Goal: Navigation & Orientation: Understand site structure

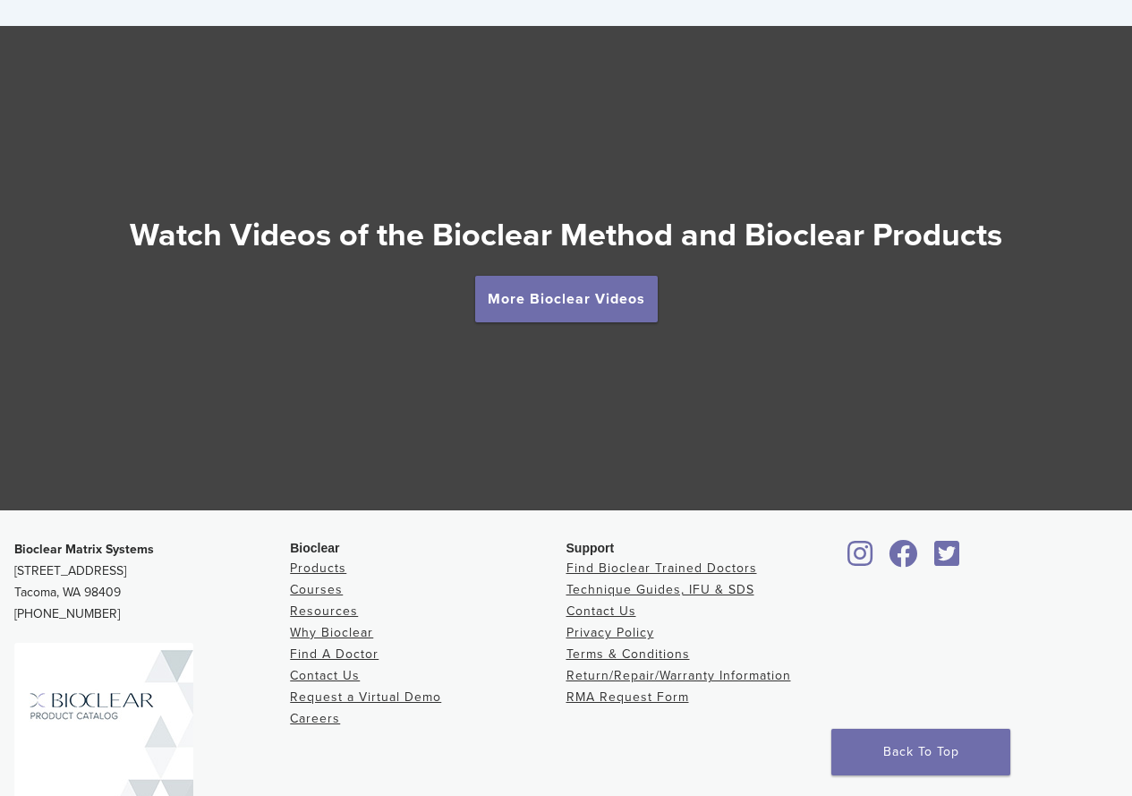
scroll to position [3061, 0]
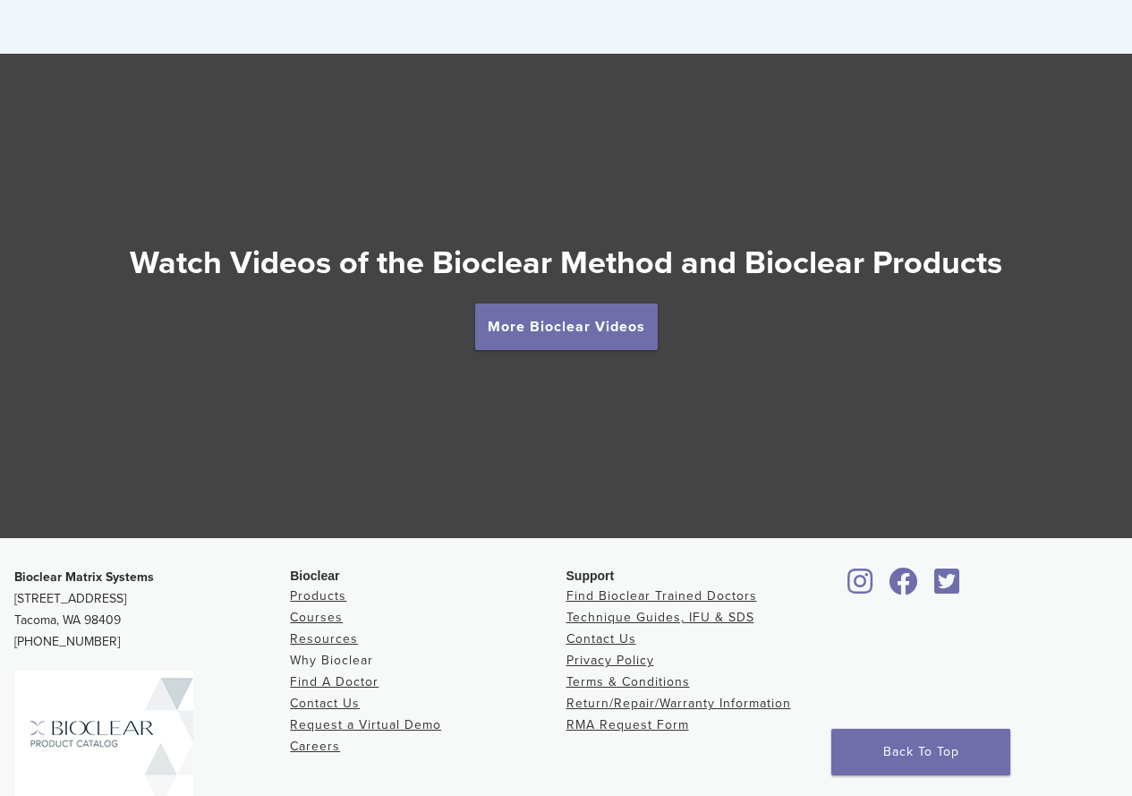
click at [370, 667] on link "Why Bioclear" at bounding box center [331, 659] width 83 height 15
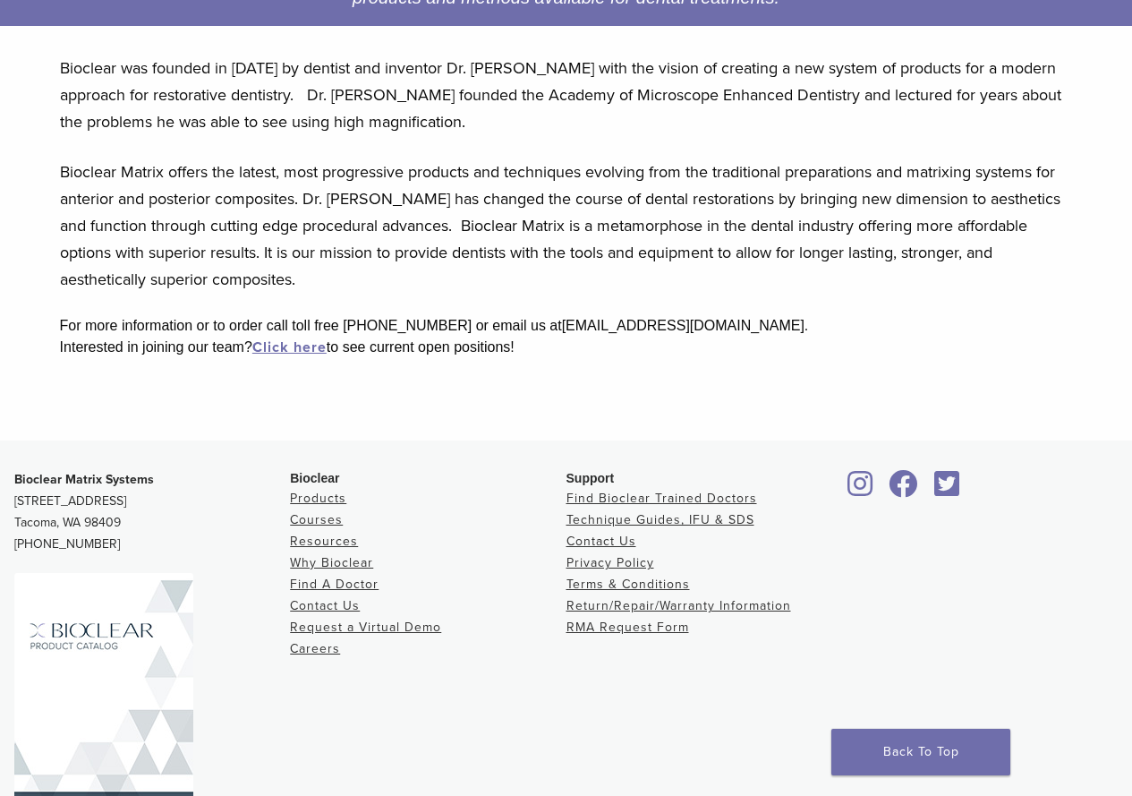
scroll to position [450, 0]
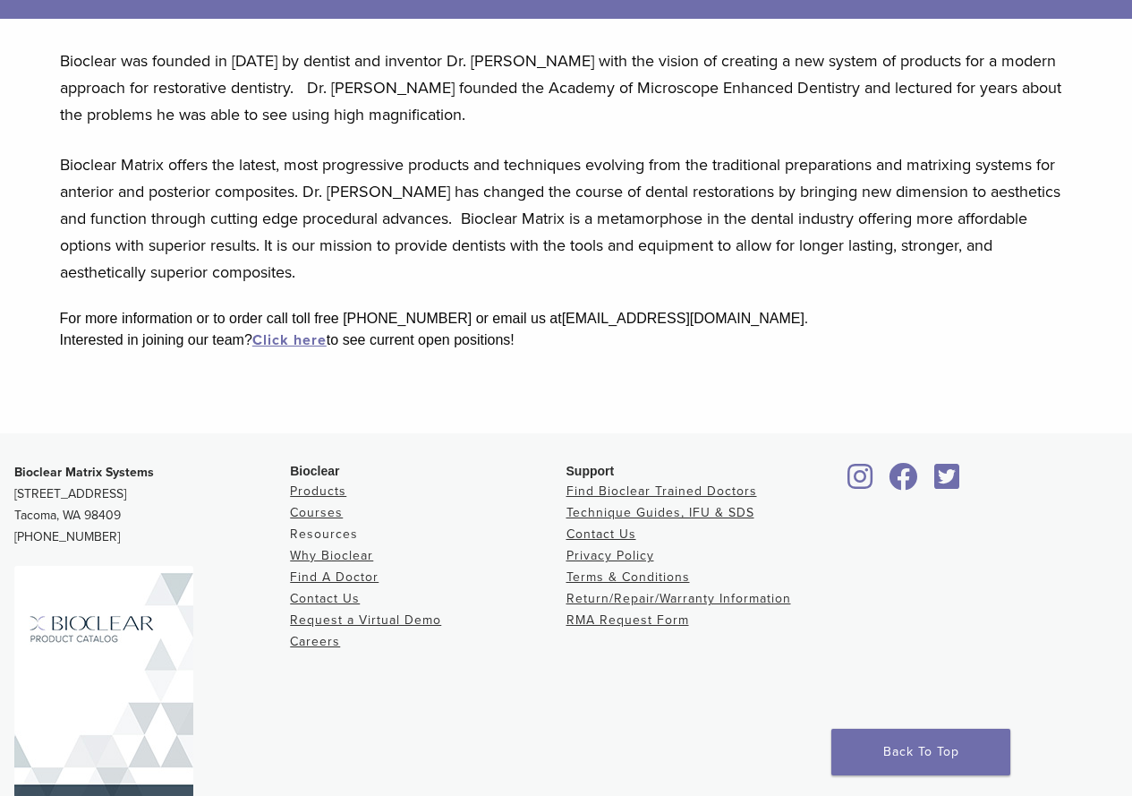
click at [316, 538] on link "Resources" at bounding box center [324, 533] width 68 height 15
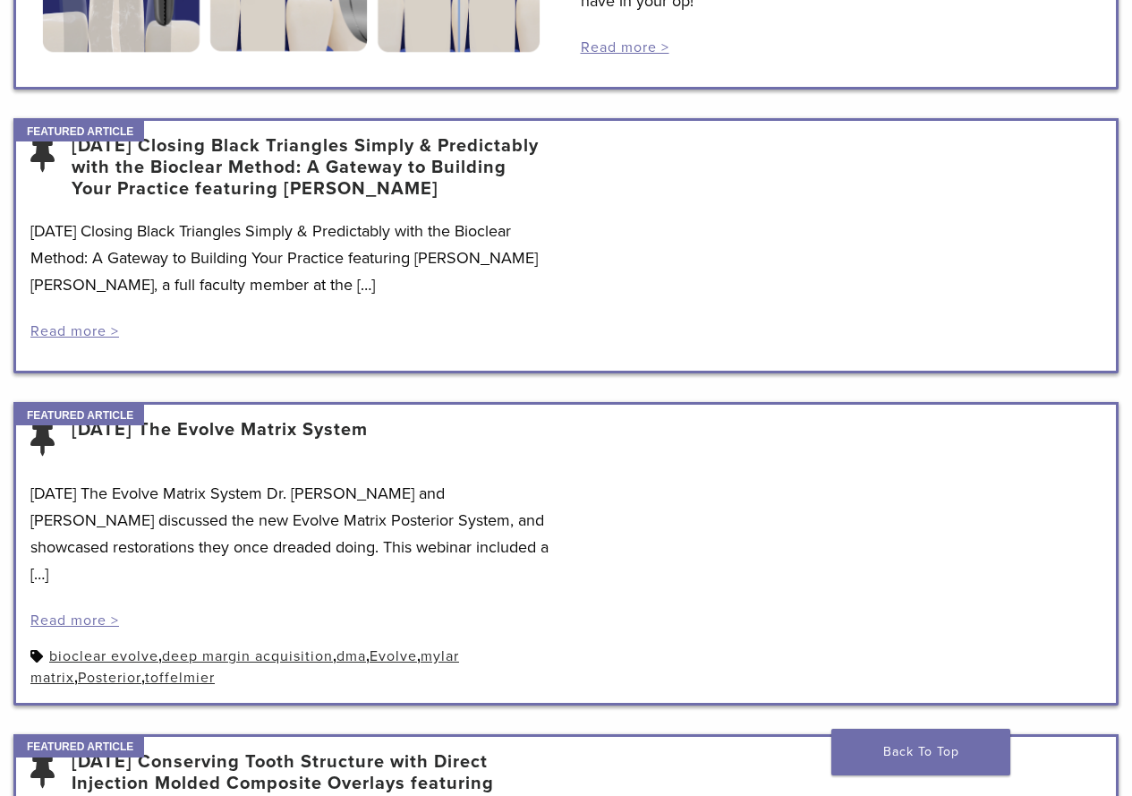
scroll to position [575, 0]
